Goal: Task Accomplishment & Management: Use online tool/utility

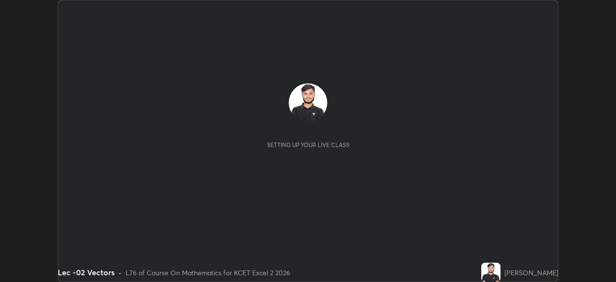
scroll to position [282, 616]
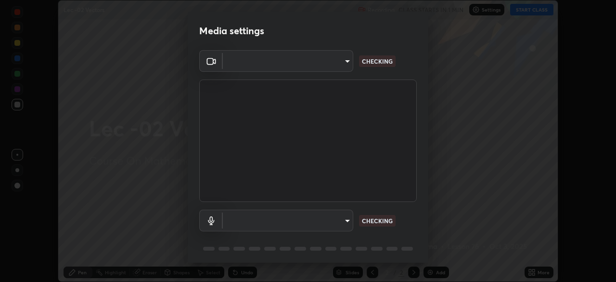
click at [320, 63] on body "Erase all Lec -02 Vectors Recording CLASS STARTS IN 1 MIN Settings START CLASS …" at bounding box center [308, 141] width 616 height 282
type input "d06bfa8f304afa3967ea8099af1d7ab49983dfb03d10ec62852b72a31e22bf4d"
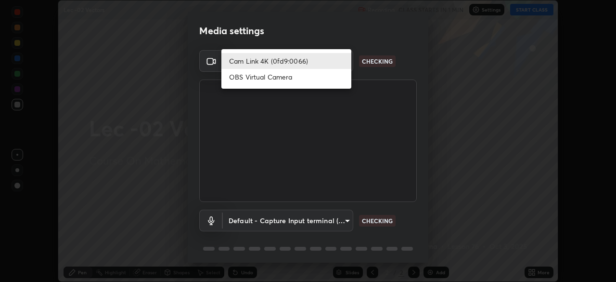
click at [313, 59] on li "Cam Link 4K (0fd9:0066)" at bounding box center [287, 61] width 130 height 16
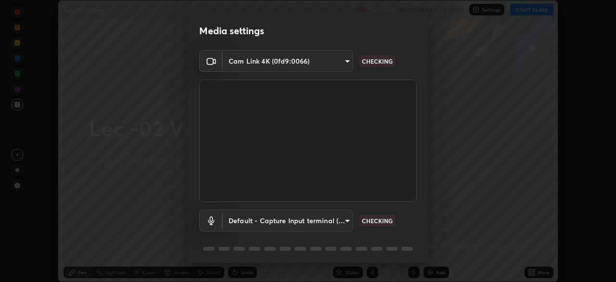
scroll to position [34, 0]
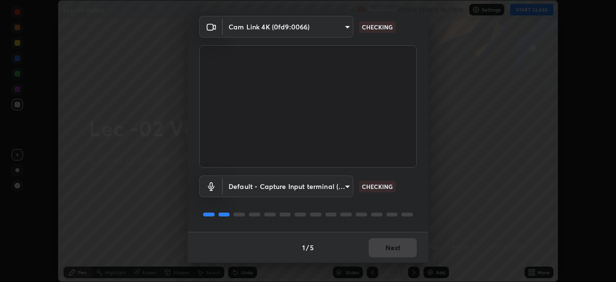
click at [318, 187] on body "Erase all Lec -02 Vectors Recording CLASS STARTS IN 1 MIN Settings START CLASS …" at bounding box center [308, 141] width 616 height 282
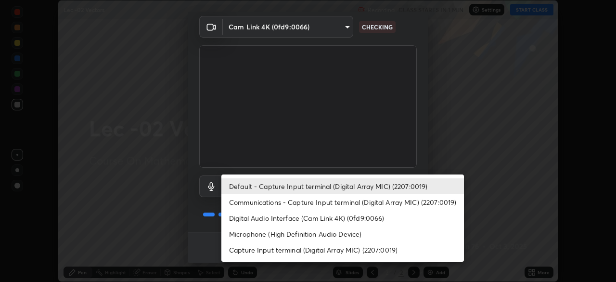
click at [330, 198] on li "Communications - Capture Input terminal (Digital Array MIC) (2207:0019)" at bounding box center [343, 202] width 243 height 16
type input "communications"
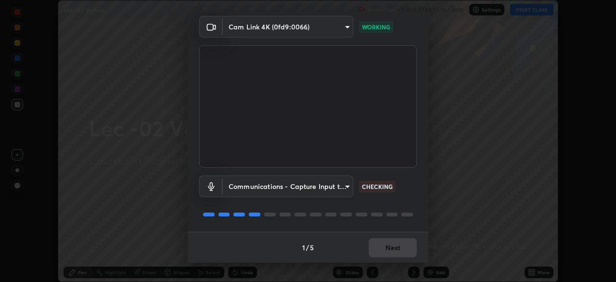
click at [384, 248] on div "1 / 5 Next" at bounding box center [308, 247] width 241 height 31
click at [388, 250] on div "1 / 5 Next" at bounding box center [308, 247] width 241 height 31
click at [386, 243] on button "Next" at bounding box center [393, 247] width 48 height 19
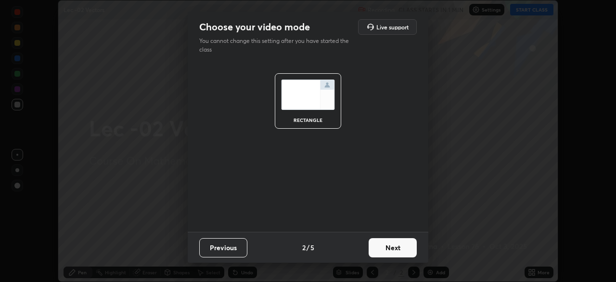
scroll to position [0, 0]
click at [387, 248] on button "Next" at bounding box center [393, 247] width 48 height 19
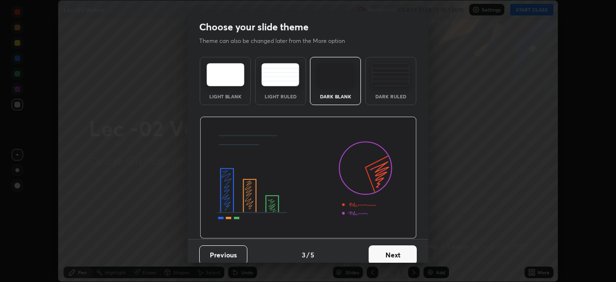
click at [398, 248] on button "Next" at bounding box center [393, 254] width 48 height 19
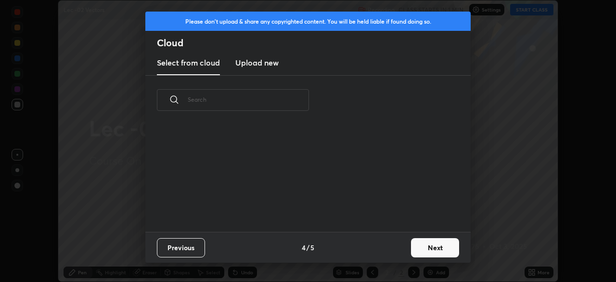
click at [418, 248] on button "Next" at bounding box center [435, 247] width 48 height 19
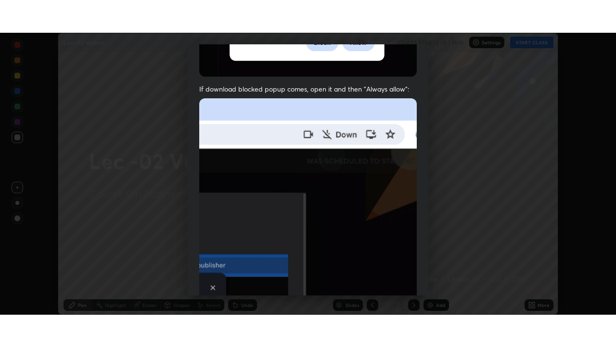
scroll to position [231, 0]
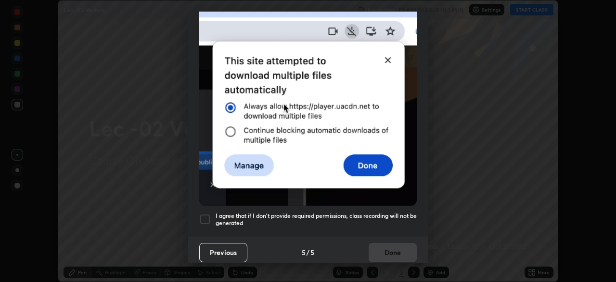
click at [210, 217] on div at bounding box center [205, 219] width 12 height 12
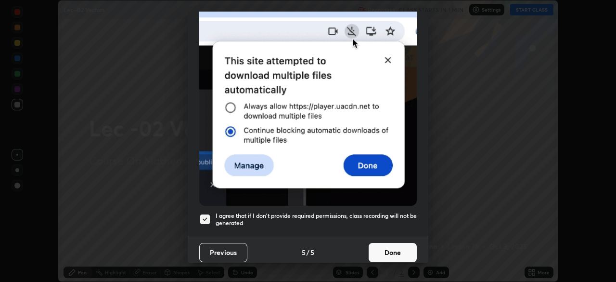
click at [383, 254] on button "Done" at bounding box center [393, 252] width 48 height 19
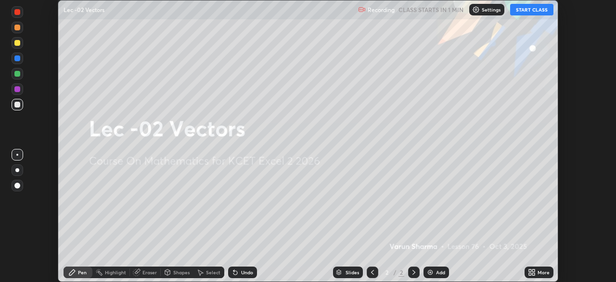
click at [530, 274] on icon at bounding box center [530, 274] width 2 height 2
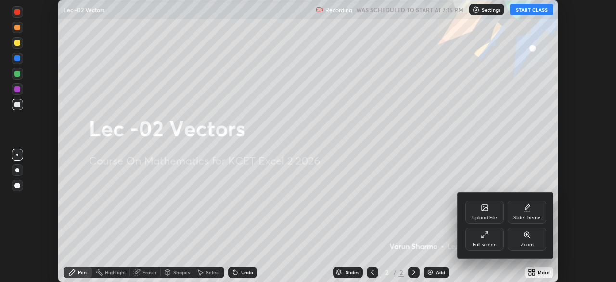
click at [484, 244] on div "Full screen" at bounding box center [485, 244] width 24 height 5
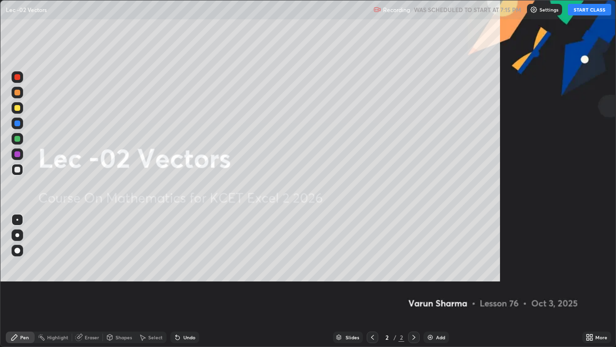
scroll to position [347, 616]
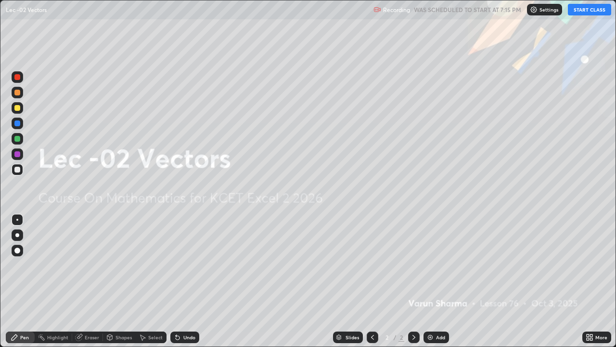
click at [582, 11] on button "START CLASS" at bounding box center [589, 10] width 43 height 12
click at [434, 281] on div "Add" at bounding box center [437, 337] width 26 height 12
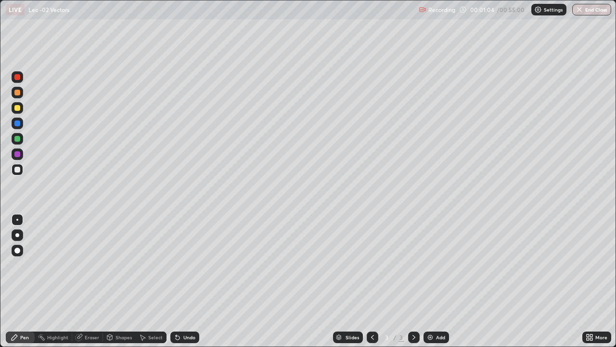
click at [18, 118] on div at bounding box center [18, 124] width 12 height 12
click at [19, 107] on div at bounding box center [17, 108] width 6 height 6
click at [183, 281] on div "Undo" at bounding box center [189, 337] width 12 height 5
click at [182, 281] on div "Undo" at bounding box center [184, 337] width 29 height 12
click at [178, 281] on icon at bounding box center [178, 338] width 4 height 4
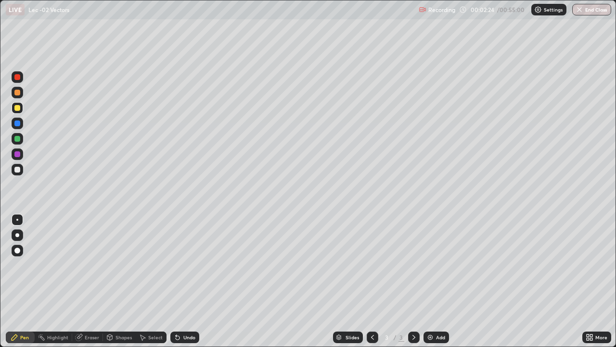
click at [177, 281] on icon at bounding box center [178, 338] width 4 height 4
click at [174, 281] on icon at bounding box center [178, 337] width 8 height 8
click at [176, 281] on icon at bounding box center [178, 338] width 4 height 4
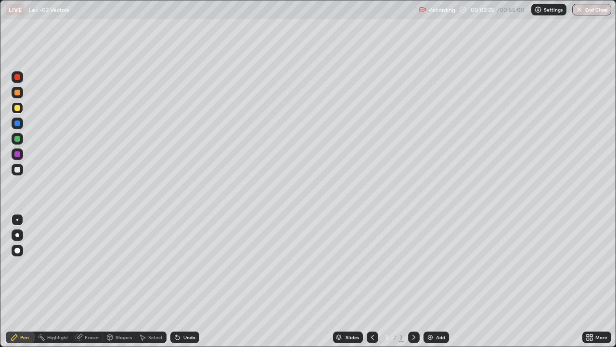
click at [176, 281] on icon at bounding box center [178, 338] width 4 height 4
click at [170, 281] on div "Undo" at bounding box center [184, 337] width 29 height 12
click at [176, 281] on icon at bounding box center [178, 338] width 4 height 4
click at [120, 281] on div "Shapes" at bounding box center [124, 337] width 16 height 5
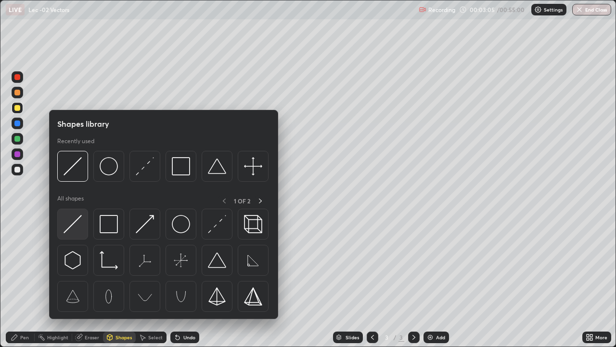
click at [79, 223] on img at bounding box center [73, 224] width 18 height 18
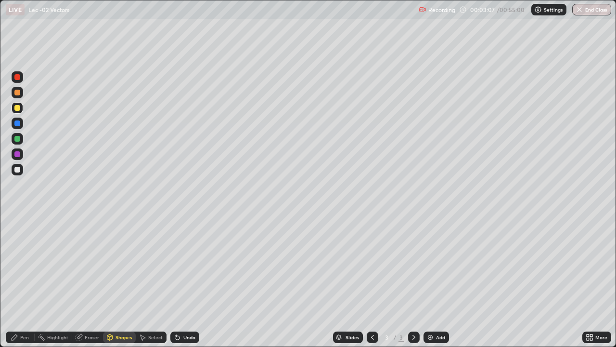
click at [28, 281] on div "Pen" at bounding box center [24, 337] width 9 height 5
click at [15, 167] on div at bounding box center [17, 170] width 6 height 6
click at [16, 94] on div at bounding box center [17, 93] width 6 height 6
click at [186, 281] on div "Undo" at bounding box center [189, 337] width 12 height 5
click at [188, 281] on div "Undo" at bounding box center [189, 337] width 12 height 5
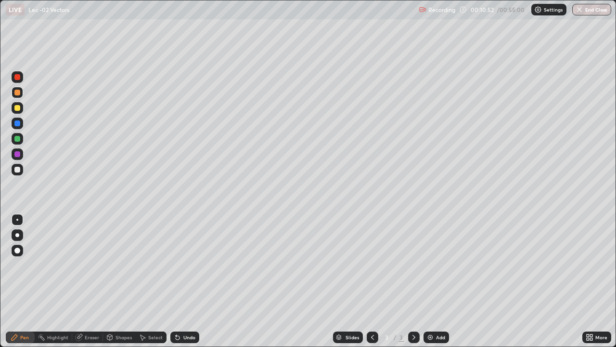
click at [434, 281] on div "Add" at bounding box center [437, 337] width 26 height 12
click at [15, 168] on div at bounding box center [17, 170] width 6 height 6
click at [176, 281] on icon at bounding box center [176, 335] width 1 height 1
click at [176, 281] on icon at bounding box center [178, 338] width 4 height 4
click at [174, 281] on icon at bounding box center [178, 337] width 8 height 8
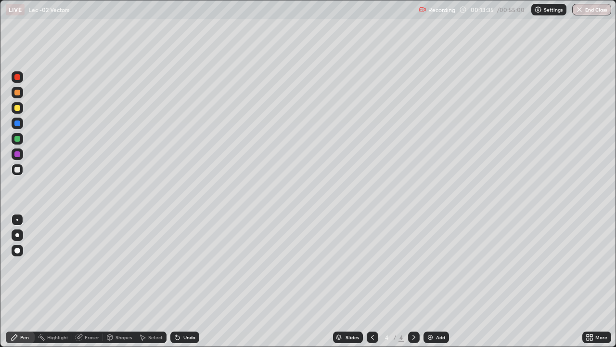
click at [176, 281] on icon at bounding box center [176, 335] width 1 height 1
click at [428, 281] on img at bounding box center [431, 337] width 8 height 8
click at [15, 107] on div at bounding box center [17, 108] width 6 height 6
click at [92, 281] on div "Eraser" at bounding box center [92, 337] width 14 height 5
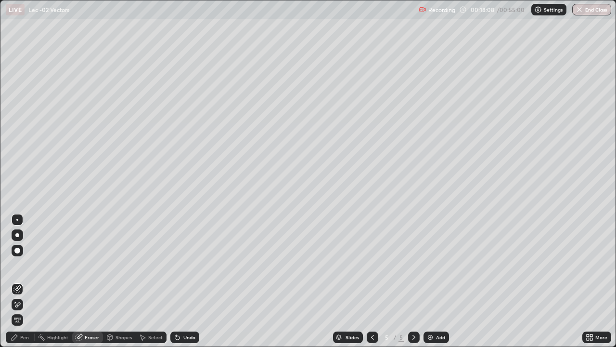
click at [18, 281] on icon at bounding box center [15, 337] width 8 height 8
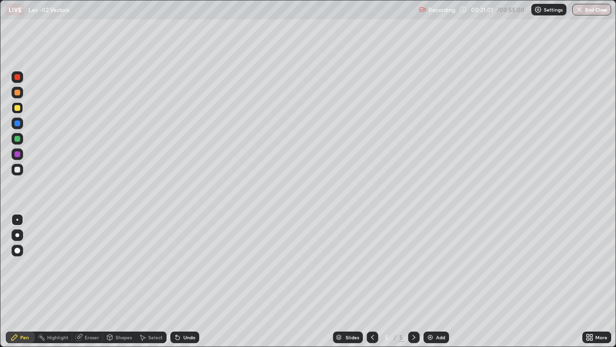
click at [150, 281] on div "Select" at bounding box center [155, 337] width 14 height 5
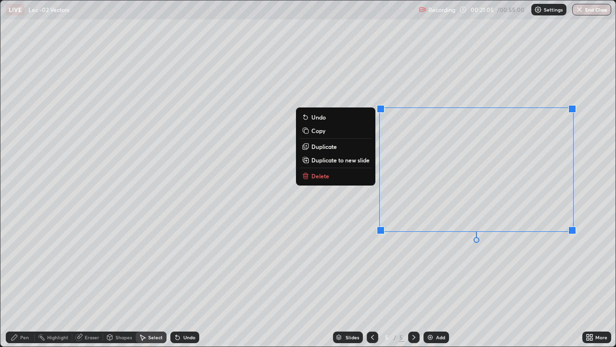
click at [331, 133] on button "Copy" at bounding box center [336, 131] width 72 height 12
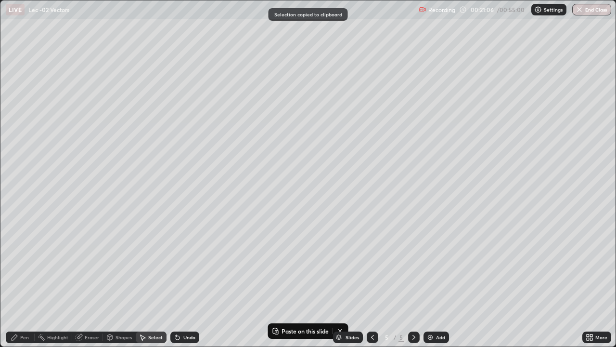
click at [428, 281] on img at bounding box center [431, 337] width 8 height 8
click at [113, 51] on div "0 ° Undo Copy Paste here Duplicate Duplicate to new slide Delete" at bounding box center [307, 173] width 615 height 346
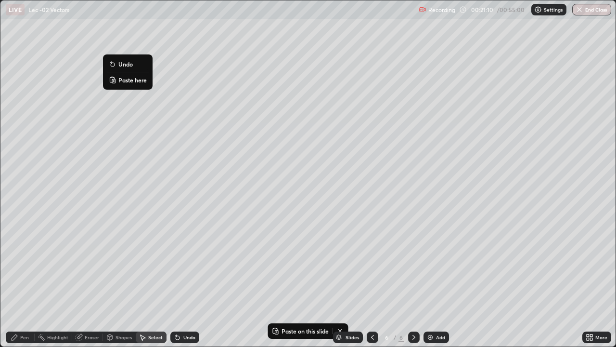
click at [121, 79] on p "Paste here" at bounding box center [132, 80] width 28 height 8
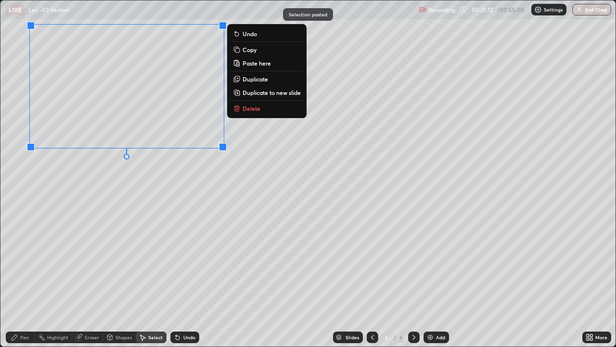
click at [119, 192] on div "0 ° Undo Copy Paste here Duplicate Duplicate to new slide Delete" at bounding box center [307, 173] width 615 height 346
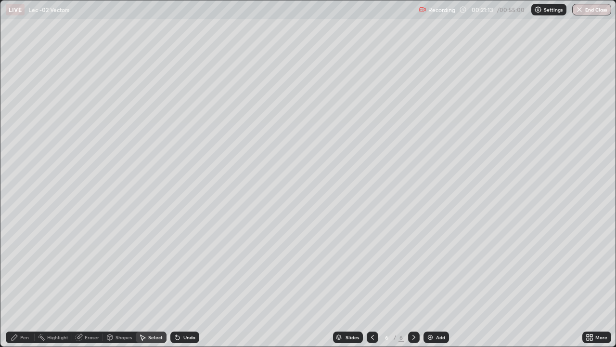
click at [22, 281] on div "Pen" at bounding box center [24, 337] width 9 height 5
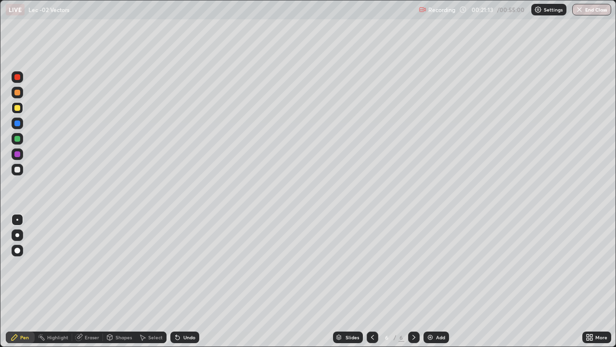
click at [23, 175] on div at bounding box center [18, 169] width 12 height 15
click at [181, 281] on div "Undo" at bounding box center [184, 337] width 29 height 12
click at [435, 281] on div "Add" at bounding box center [437, 337] width 26 height 12
click at [370, 281] on icon at bounding box center [373, 337] width 8 height 8
click at [435, 281] on div "Add" at bounding box center [437, 337] width 26 height 12
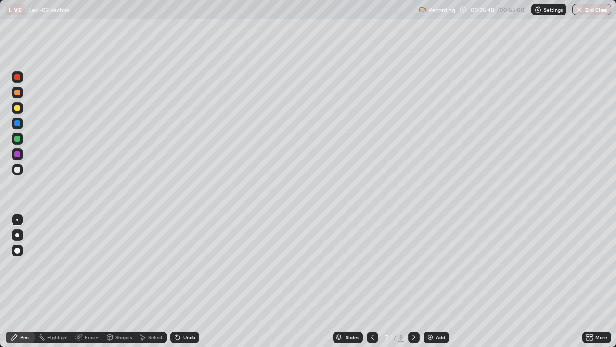
click at [122, 281] on div "Shapes" at bounding box center [124, 337] width 16 height 5
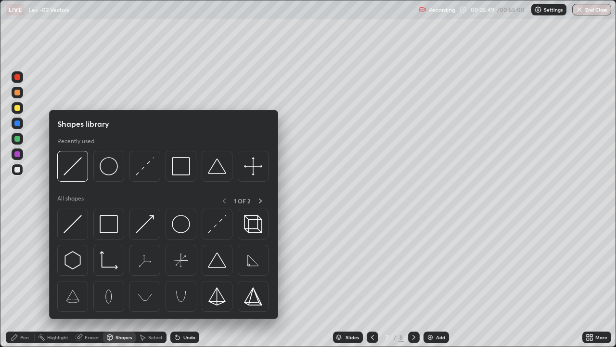
click at [28, 281] on div "Pen" at bounding box center [24, 337] width 9 height 5
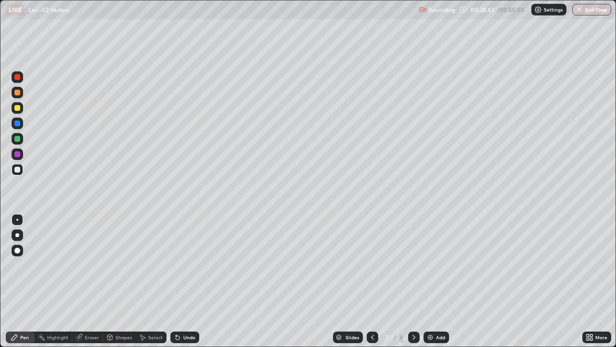
click at [413, 281] on icon at bounding box center [414, 337] width 8 height 8
click at [120, 281] on div "Shapes" at bounding box center [119, 337] width 33 height 12
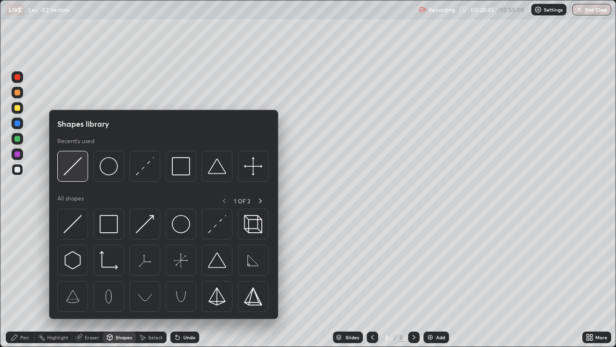
click at [81, 172] on img at bounding box center [73, 166] width 18 height 18
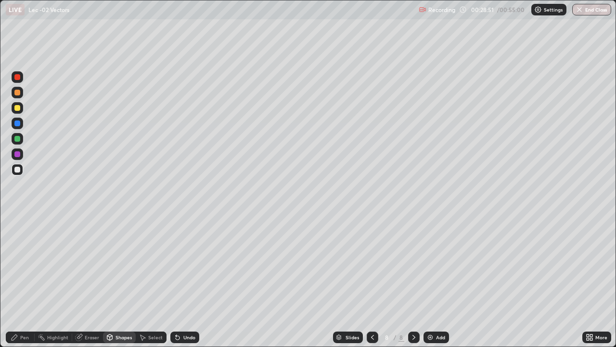
click at [372, 281] on icon at bounding box center [373, 337] width 8 height 8
click at [413, 281] on icon at bounding box center [414, 337] width 8 height 8
click at [33, 281] on div "Pen" at bounding box center [20, 337] width 29 height 12
click at [22, 109] on div at bounding box center [18, 108] width 12 height 12
click at [186, 281] on div "Undo" at bounding box center [183, 336] width 33 height 19
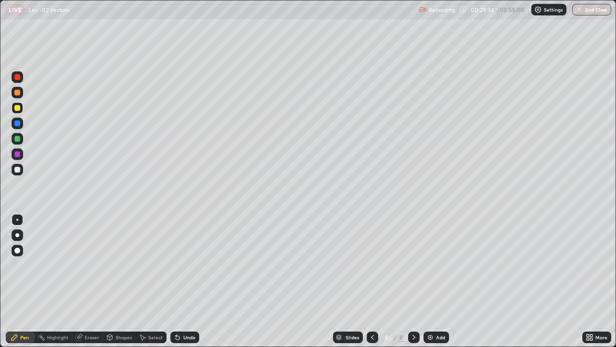
click at [372, 281] on icon at bounding box center [373, 337] width 8 height 8
click at [413, 281] on icon at bounding box center [414, 337] width 8 height 8
click at [21, 127] on div at bounding box center [18, 124] width 12 height 12
click at [413, 281] on icon at bounding box center [414, 337] width 8 height 8
click at [374, 281] on icon at bounding box center [373, 337] width 8 height 8
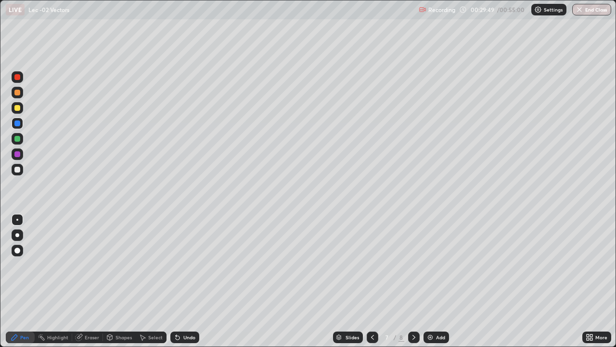
click at [408, 281] on div at bounding box center [414, 337] width 12 height 12
click at [182, 281] on div "Undo" at bounding box center [184, 337] width 29 height 12
click at [181, 281] on div "Undo" at bounding box center [184, 337] width 29 height 12
click at [180, 281] on icon at bounding box center [178, 337] width 8 height 8
click at [179, 281] on icon at bounding box center [178, 337] width 8 height 8
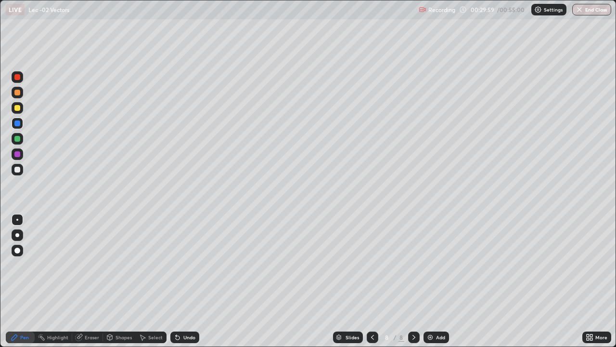
click at [178, 281] on icon at bounding box center [178, 337] width 8 height 8
click at [180, 281] on div "Undo" at bounding box center [184, 337] width 29 height 12
click at [176, 281] on icon at bounding box center [178, 338] width 4 height 4
click at [181, 281] on div "Undo" at bounding box center [184, 337] width 29 height 12
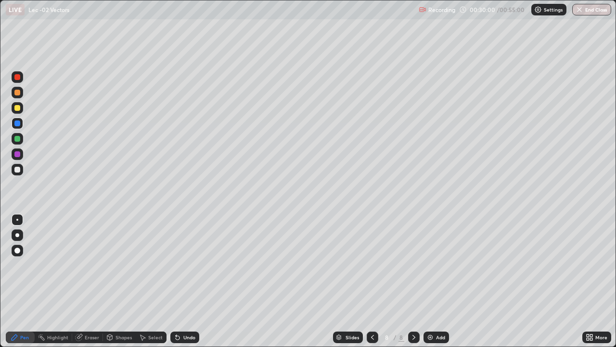
click at [182, 281] on div "Undo" at bounding box center [184, 337] width 29 height 12
click at [120, 281] on div "Shapes" at bounding box center [124, 337] width 16 height 5
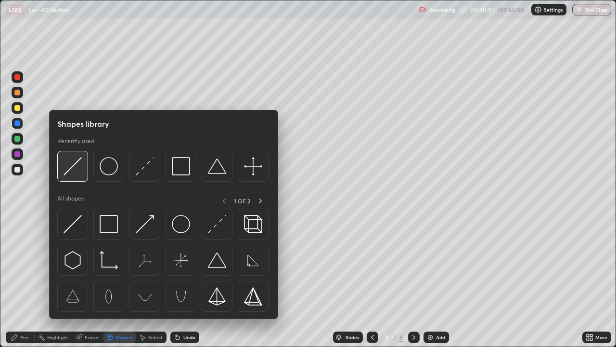
click at [77, 173] on img at bounding box center [73, 166] width 18 height 18
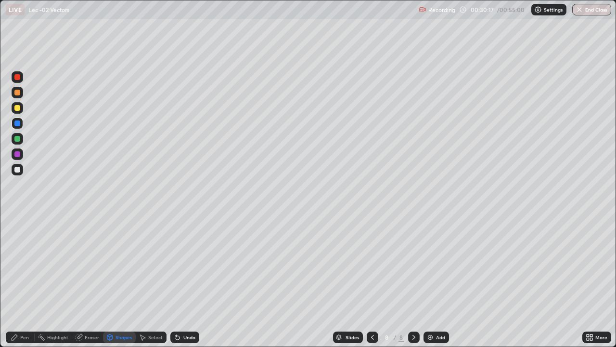
click at [27, 281] on div "Pen" at bounding box center [24, 337] width 9 height 5
click at [370, 281] on icon at bounding box center [373, 337] width 8 height 8
click at [413, 281] on icon at bounding box center [414, 337] width 8 height 8
click at [18, 107] on div at bounding box center [17, 108] width 6 height 6
click at [116, 281] on div "Shapes" at bounding box center [124, 337] width 16 height 5
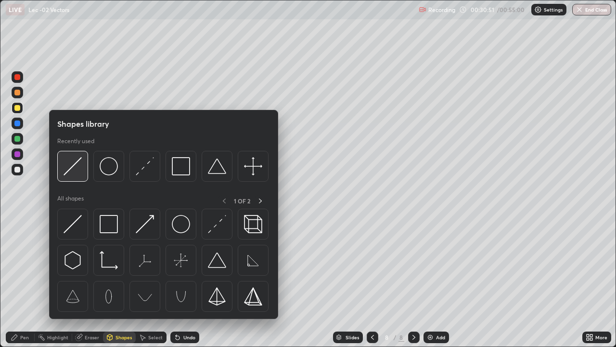
click at [77, 181] on div at bounding box center [72, 166] width 31 height 31
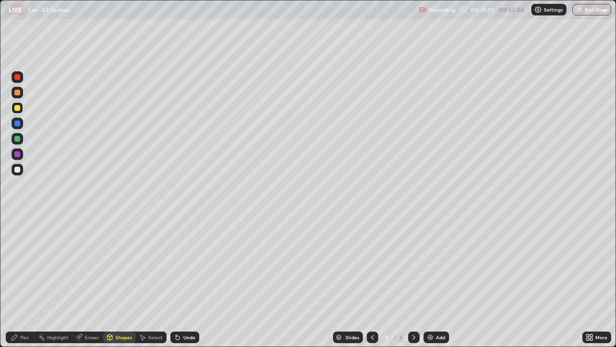
click at [372, 281] on icon at bounding box center [373, 337] width 8 height 8
click at [412, 281] on icon at bounding box center [414, 337] width 8 height 8
click at [23, 281] on div "Pen" at bounding box center [24, 337] width 9 height 5
click at [18, 92] on div at bounding box center [17, 93] width 6 height 6
click at [114, 281] on div "Shapes" at bounding box center [119, 337] width 33 height 12
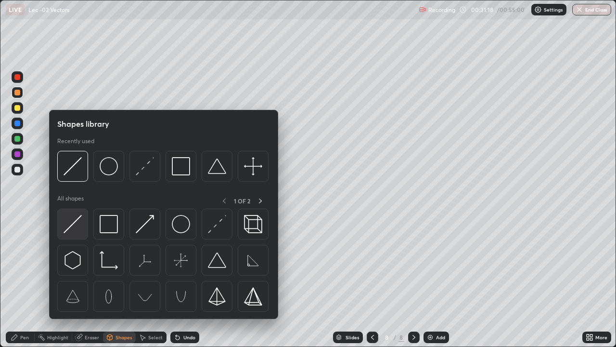
click at [75, 229] on img at bounding box center [73, 224] width 18 height 18
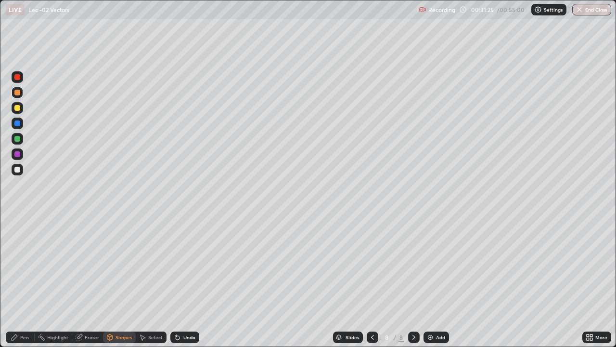
click at [17, 77] on div at bounding box center [17, 77] width 6 height 6
click at [22, 281] on div "Pen" at bounding box center [24, 337] width 9 height 5
click at [18, 108] on div at bounding box center [17, 108] width 6 height 6
click at [374, 281] on icon at bounding box center [373, 337] width 8 height 8
click at [412, 281] on icon at bounding box center [414, 337] width 8 height 8
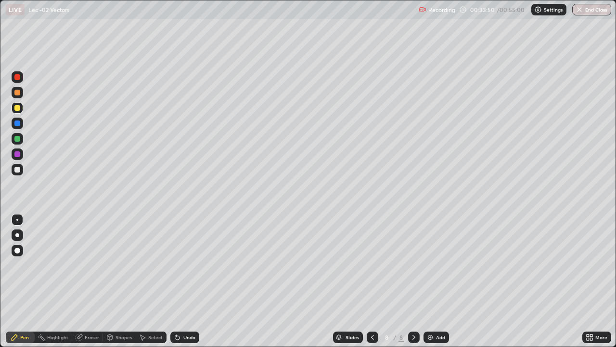
click at [433, 281] on img at bounding box center [431, 337] width 8 height 8
click at [13, 94] on div at bounding box center [18, 93] width 12 height 12
click at [16, 174] on div at bounding box center [18, 170] width 12 height 12
click at [184, 281] on div "Undo" at bounding box center [189, 337] width 12 height 5
click at [185, 281] on div "Undo" at bounding box center [184, 337] width 29 height 12
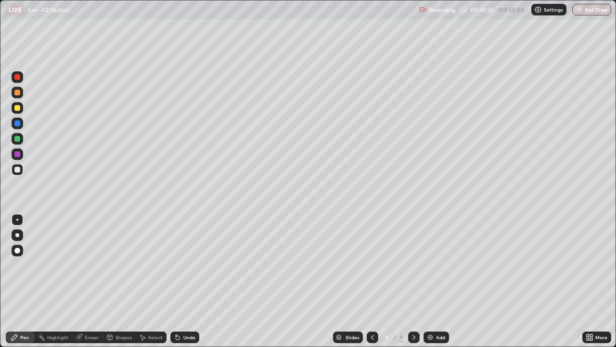
click at [438, 281] on div "Add" at bounding box center [437, 337] width 26 height 12
click at [15, 92] on div at bounding box center [17, 93] width 6 height 6
click at [86, 281] on div "Eraser" at bounding box center [92, 337] width 14 height 5
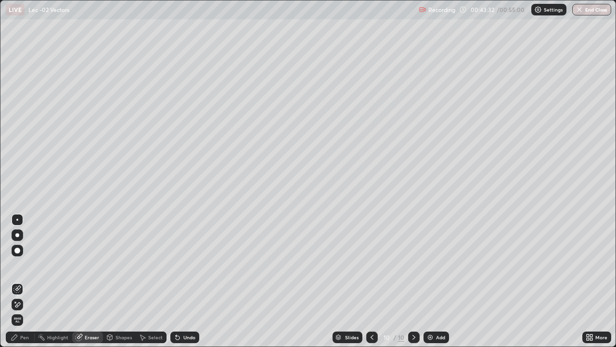
click at [29, 281] on div "Pen" at bounding box center [20, 337] width 29 height 12
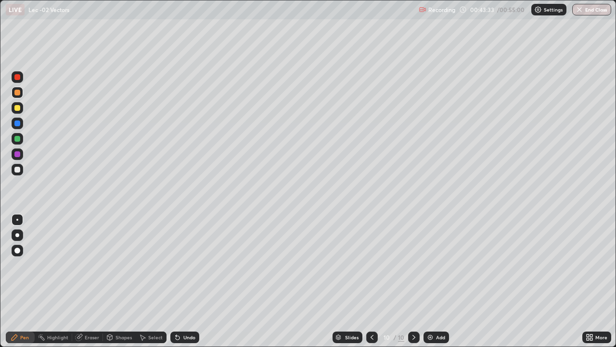
click at [15, 140] on div at bounding box center [17, 139] width 6 height 6
click at [78, 281] on icon at bounding box center [79, 337] width 6 height 6
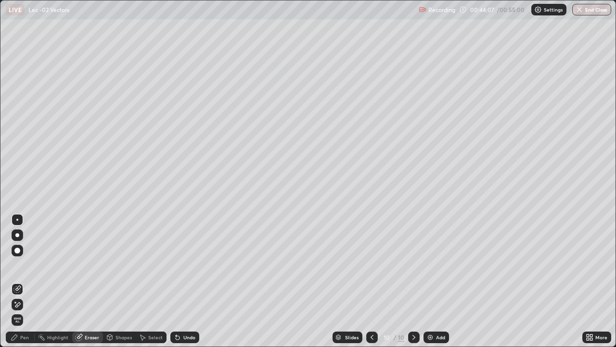
click at [27, 281] on div "Pen" at bounding box center [24, 337] width 9 height 5
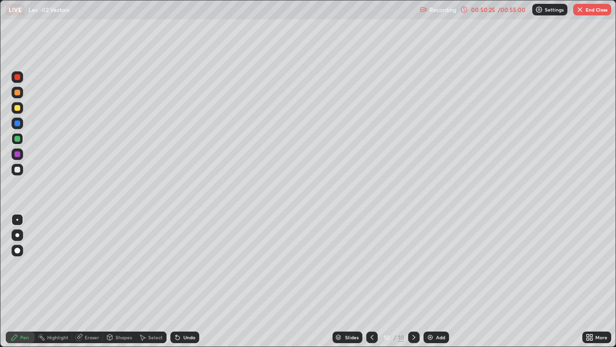
click at [429, 281] on img at bounding box center [431, 337] width 8 height 8
click at [21, 109] on div at bounding box center [18, 108] width 12 height 12
click at [588, 12] on button "End Class" at bounding box center [593, 10] width 38 height 12
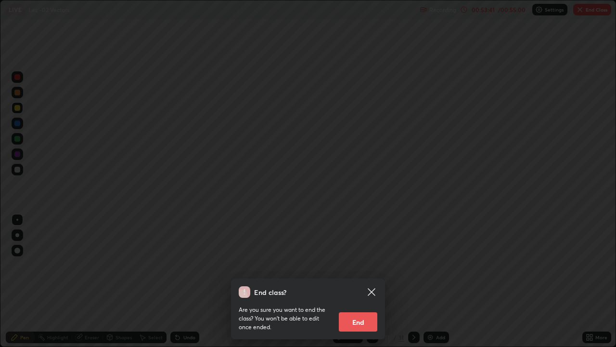
click at [371, 281] on button "End" at bounding box center [358, 321] width 39 height 19
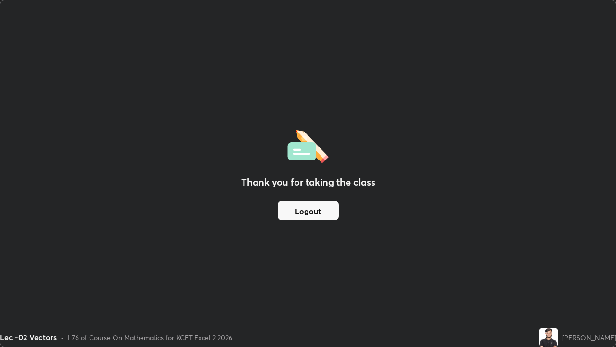
click at [299, 201] on button "Logout" at bounding box center [308, 210] width 61 height 19
click at [294, 217] on button "Logout" at bounding box center [308, 210] width 61 height 19
